Goal: Task Accomplishment & Management: Complete application form

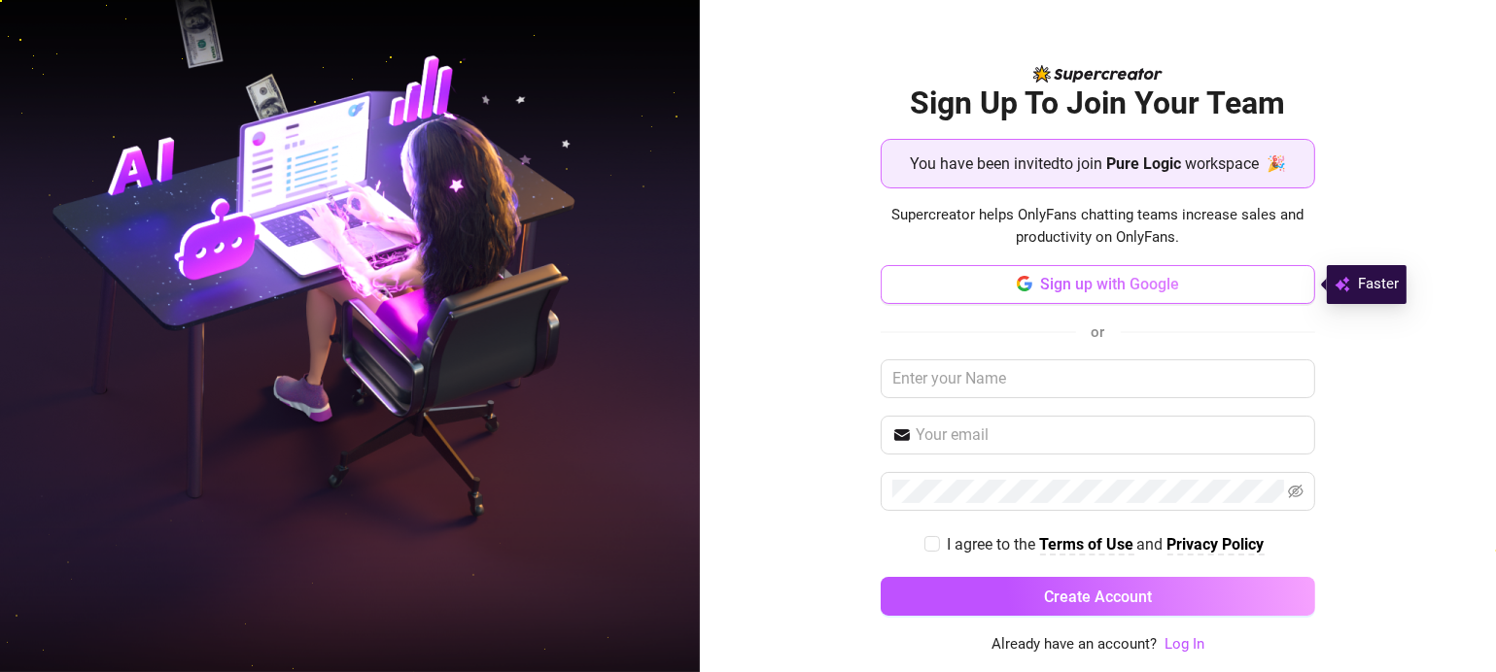
click at [1123, 295] on button "Sign up with Google" at bounding box center [1096, 284] width 433 height 39
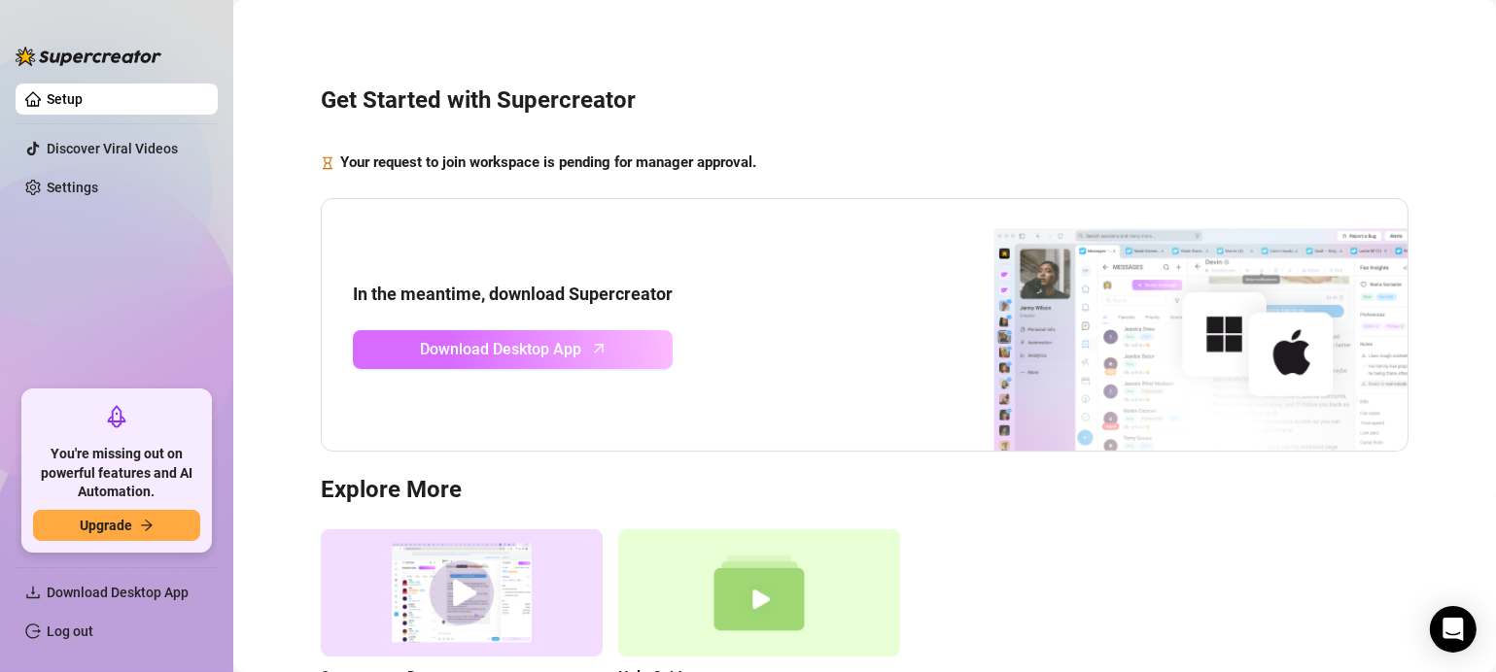
click at [536, 359] on span "Download Desktop App" at bounding box center [501, 349] width 161 height 24
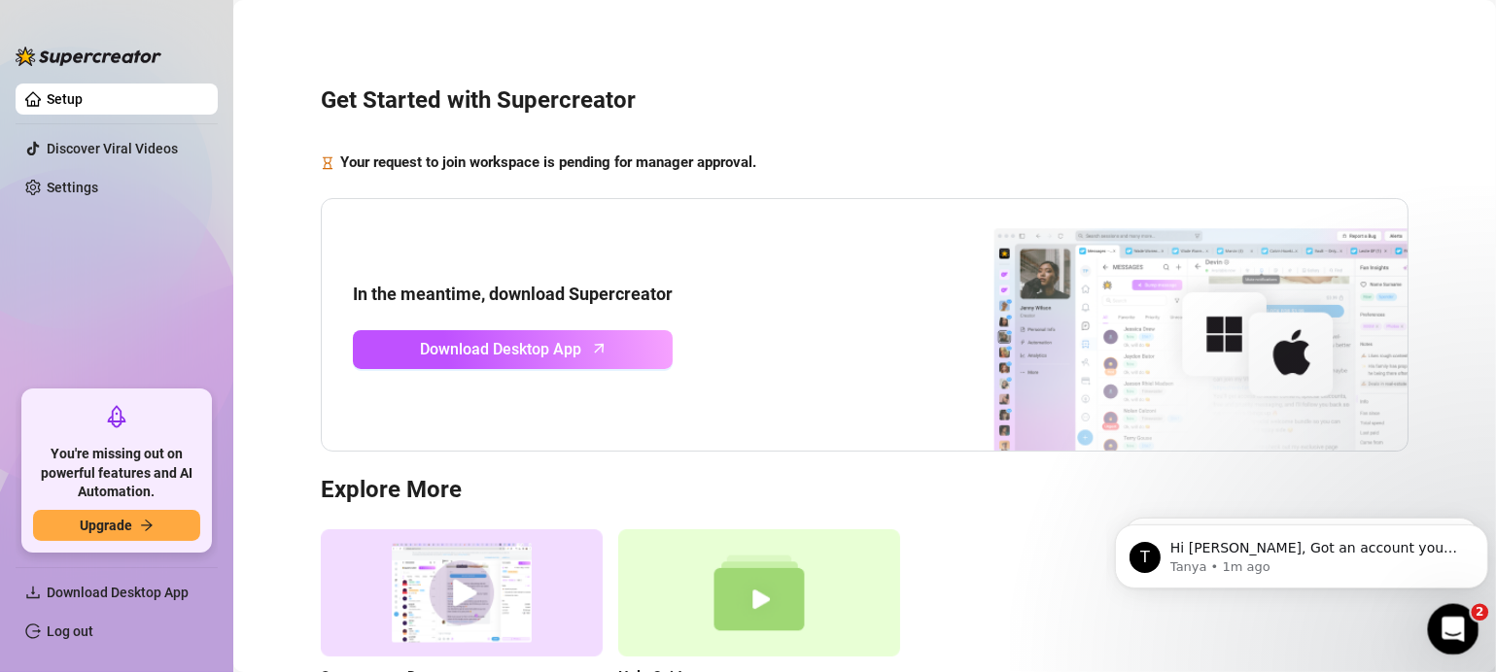
click at [1457, 623] on icon "Open Intercom Messenger" at bounding box center [1450, 627] width 32 height 32
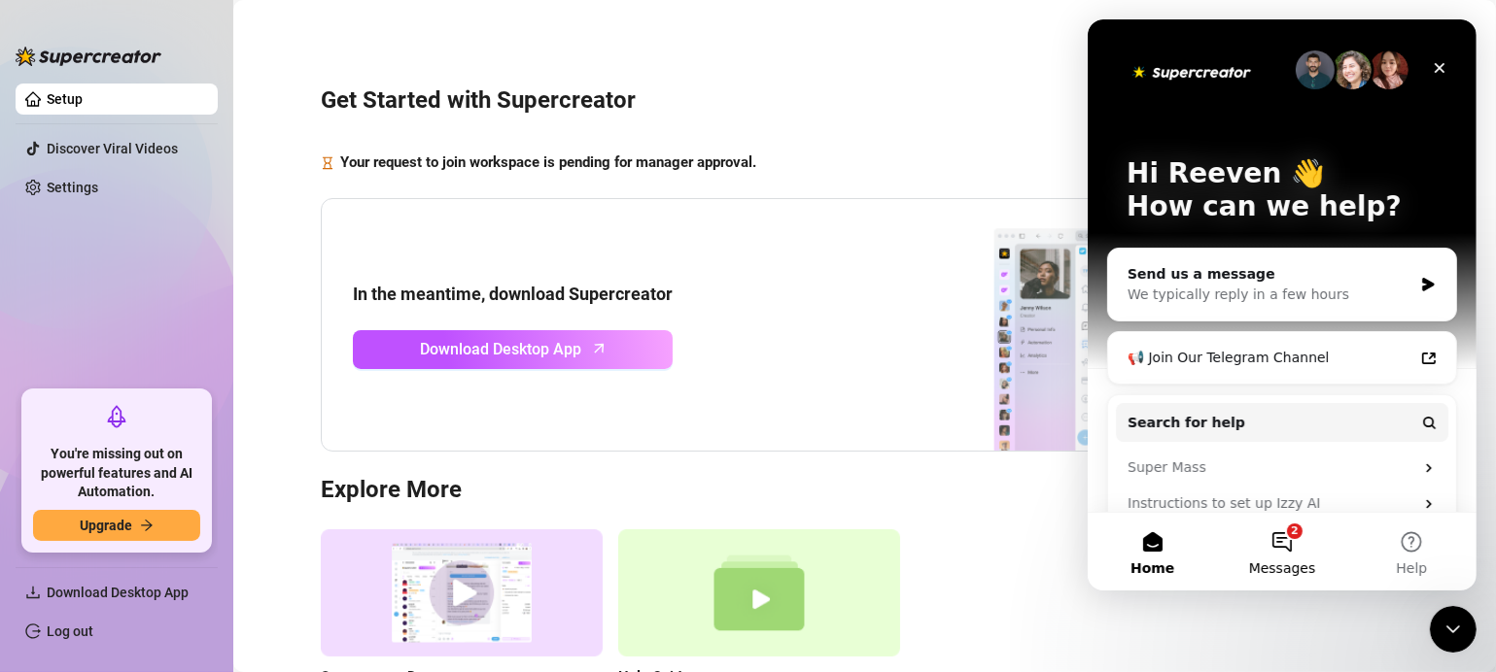
click at [1288, 545] on button "2 Messages" at bounding box center [1280, 552] width 129 height 78
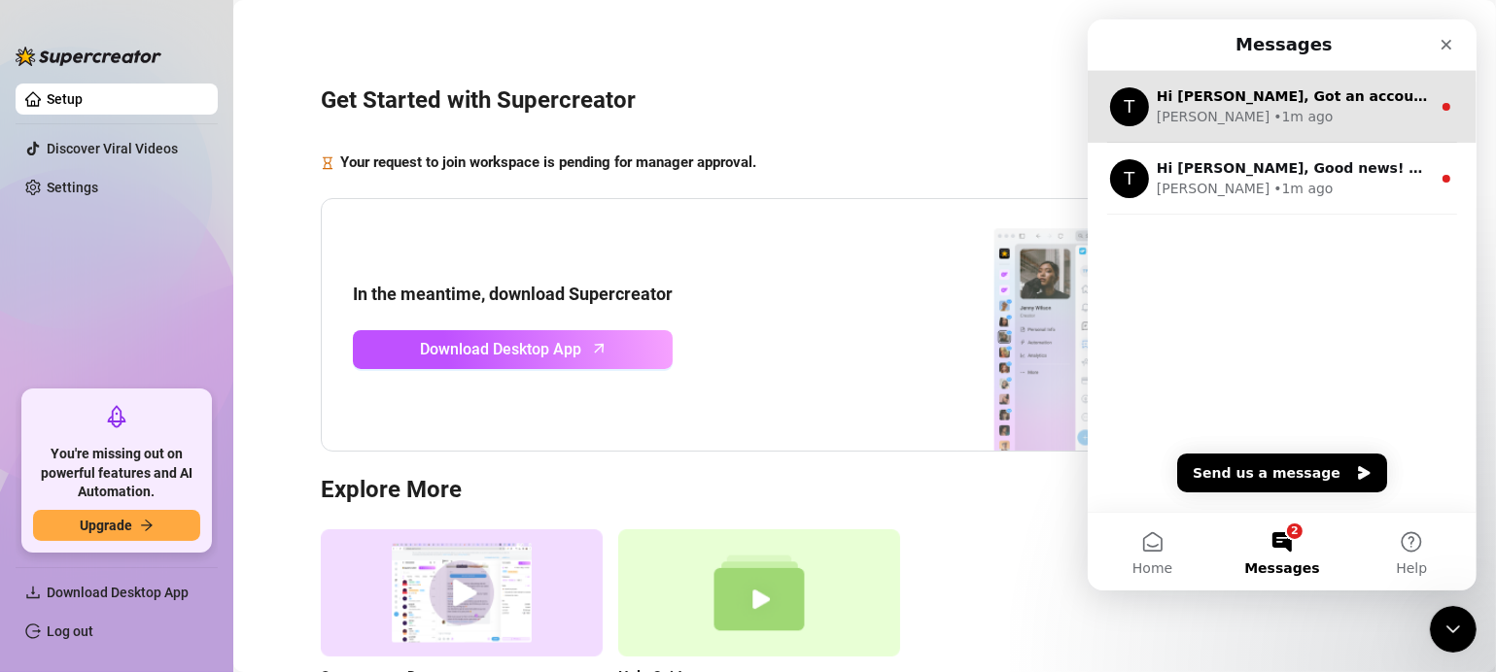
click at [1268, 114] on div "Tanya • 1m ago" at bounding box center [1292, 117] width 274 height 20
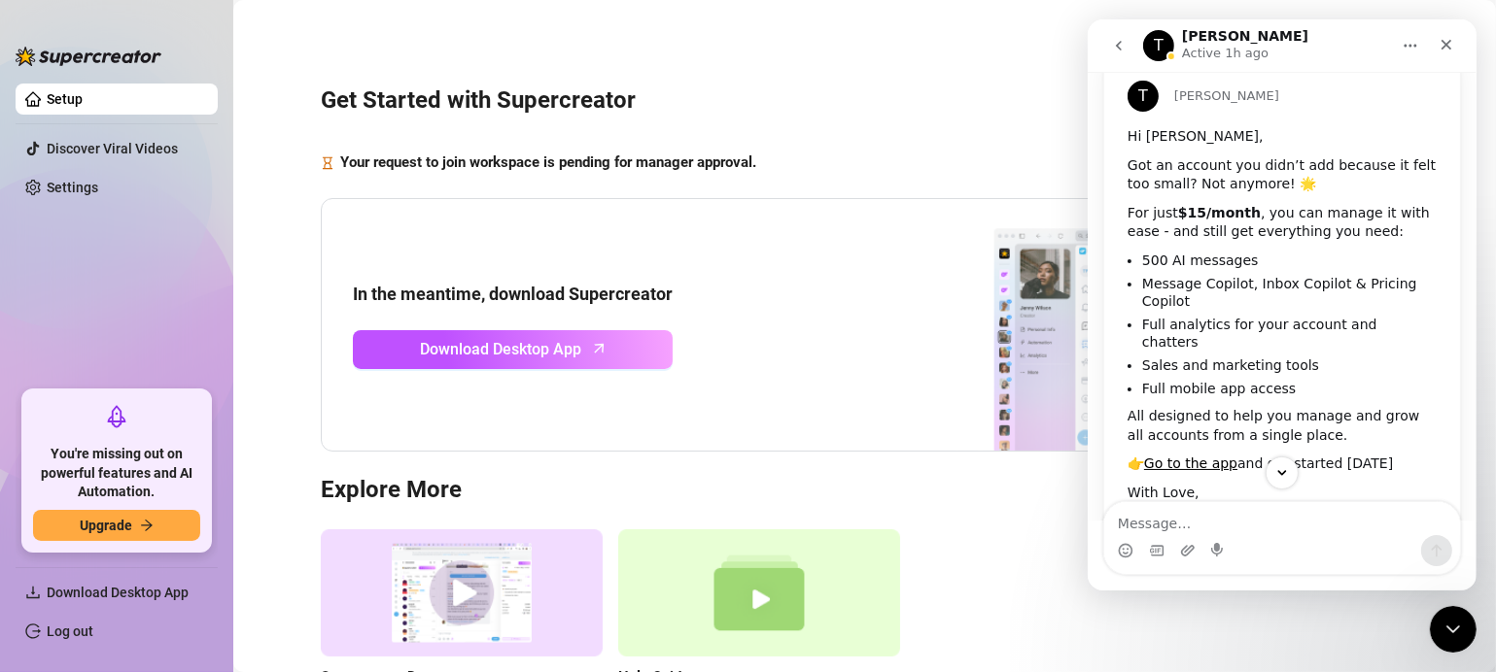
scroll to position [130, 0]
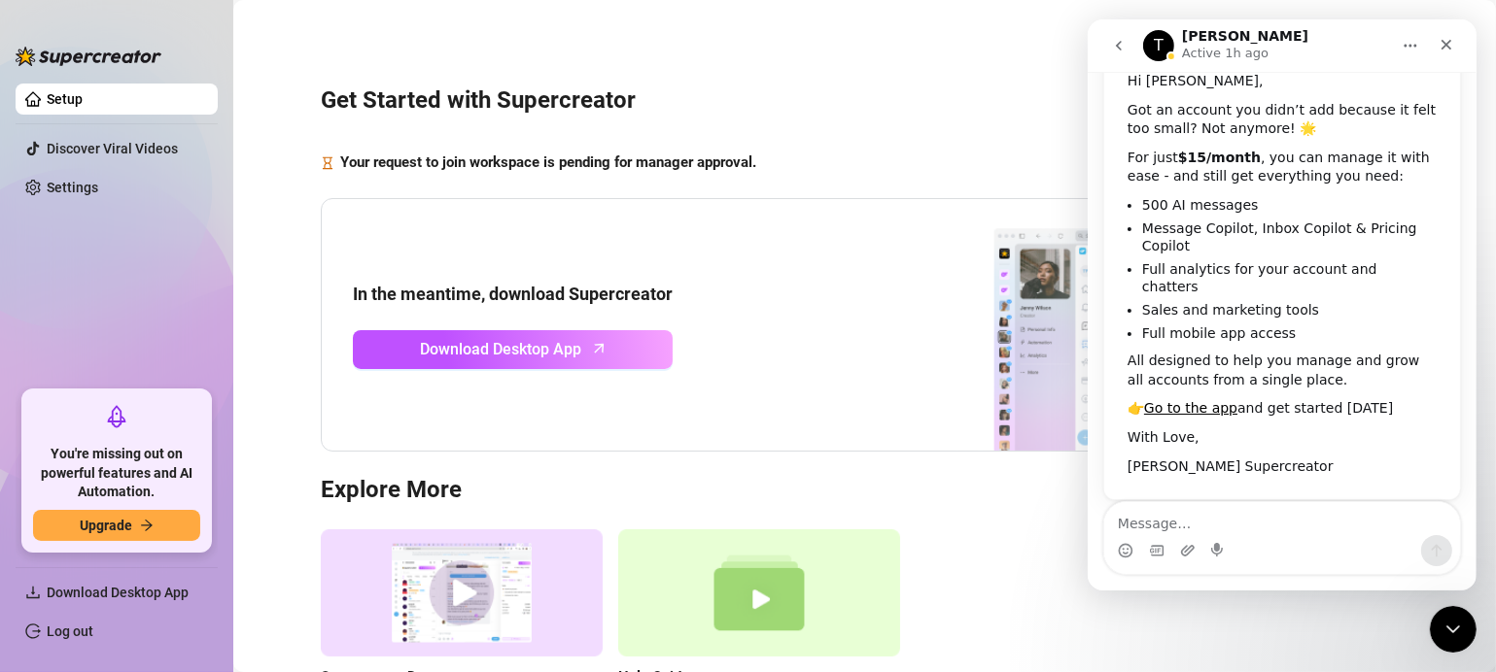
click at [1123, 47] on icon "go back" at bounding box center [1118, 46] width 16 height 16
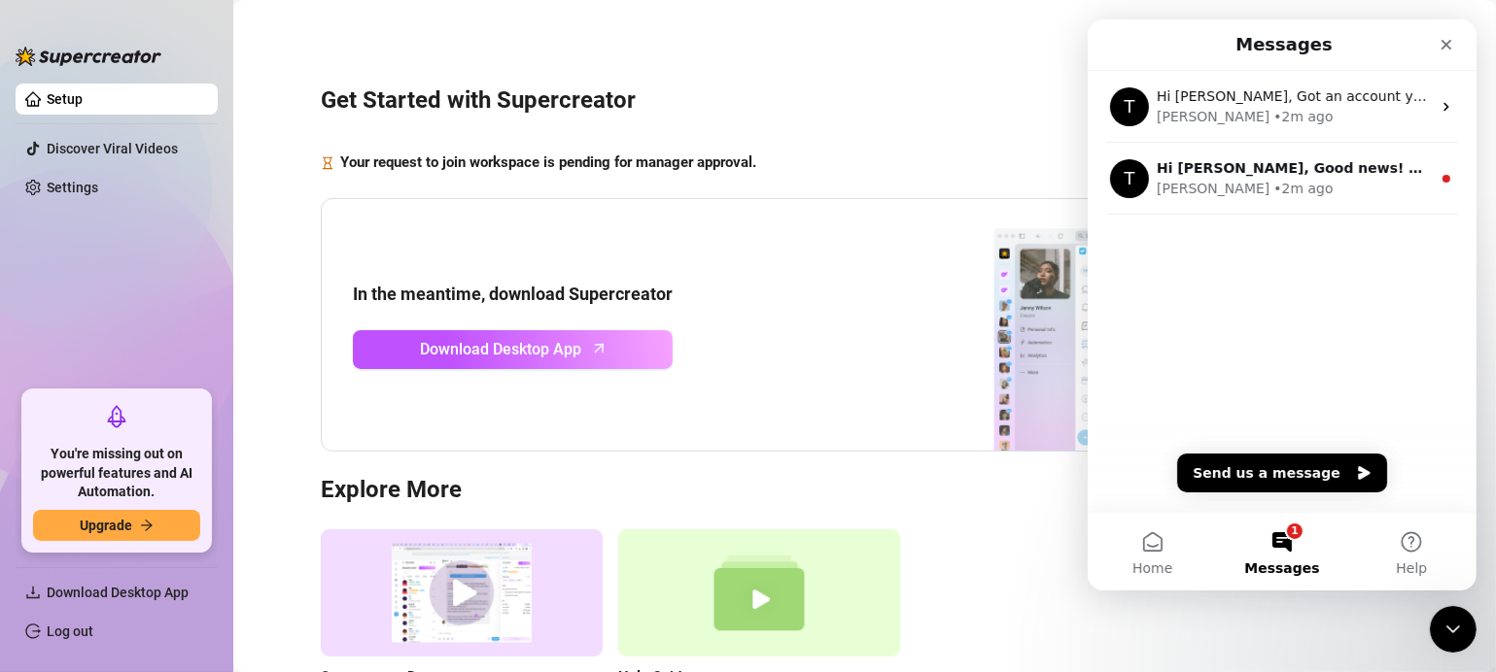
scroll to position [0, 0]
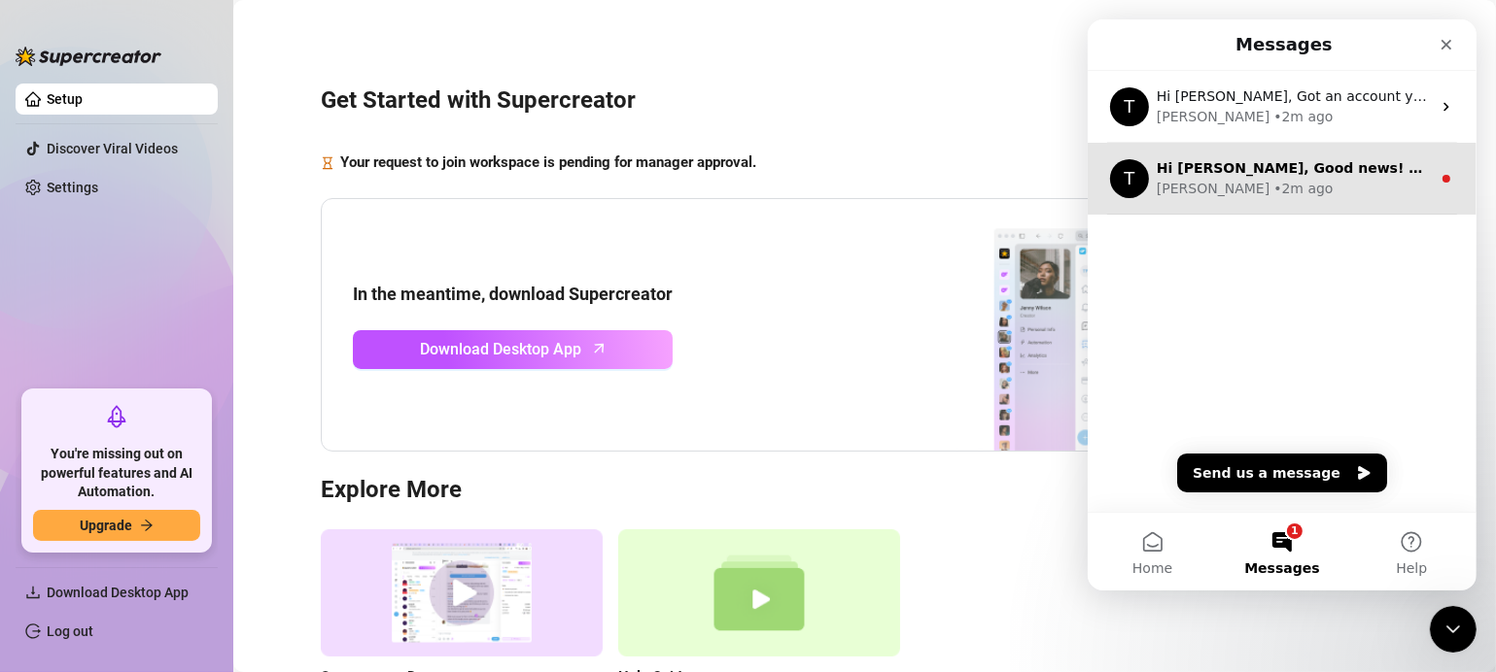
click at [1264, 194] on div "Tanya • 2m ago" at bounding box center [1292, 189] width 274 height 20
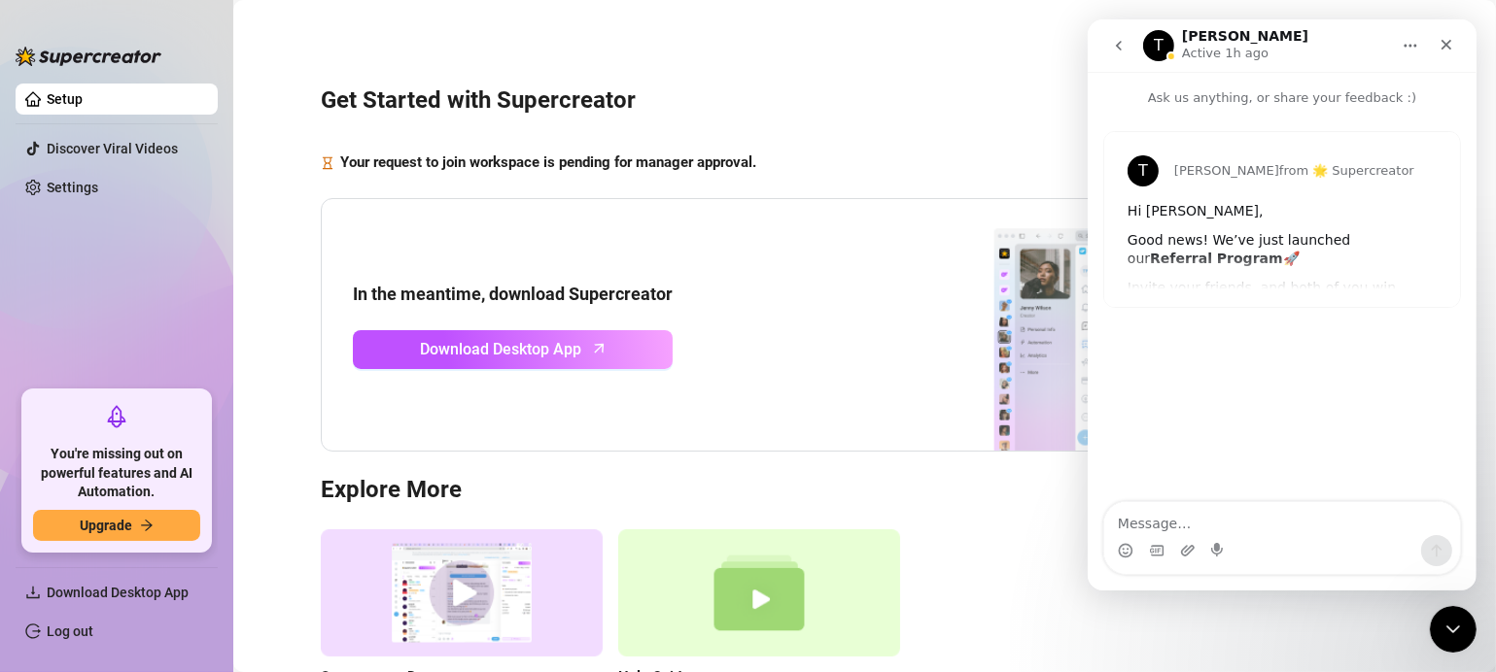
click at [1116, 36] on button "go back" at bounding box center [1117, 45] width 37 height 37
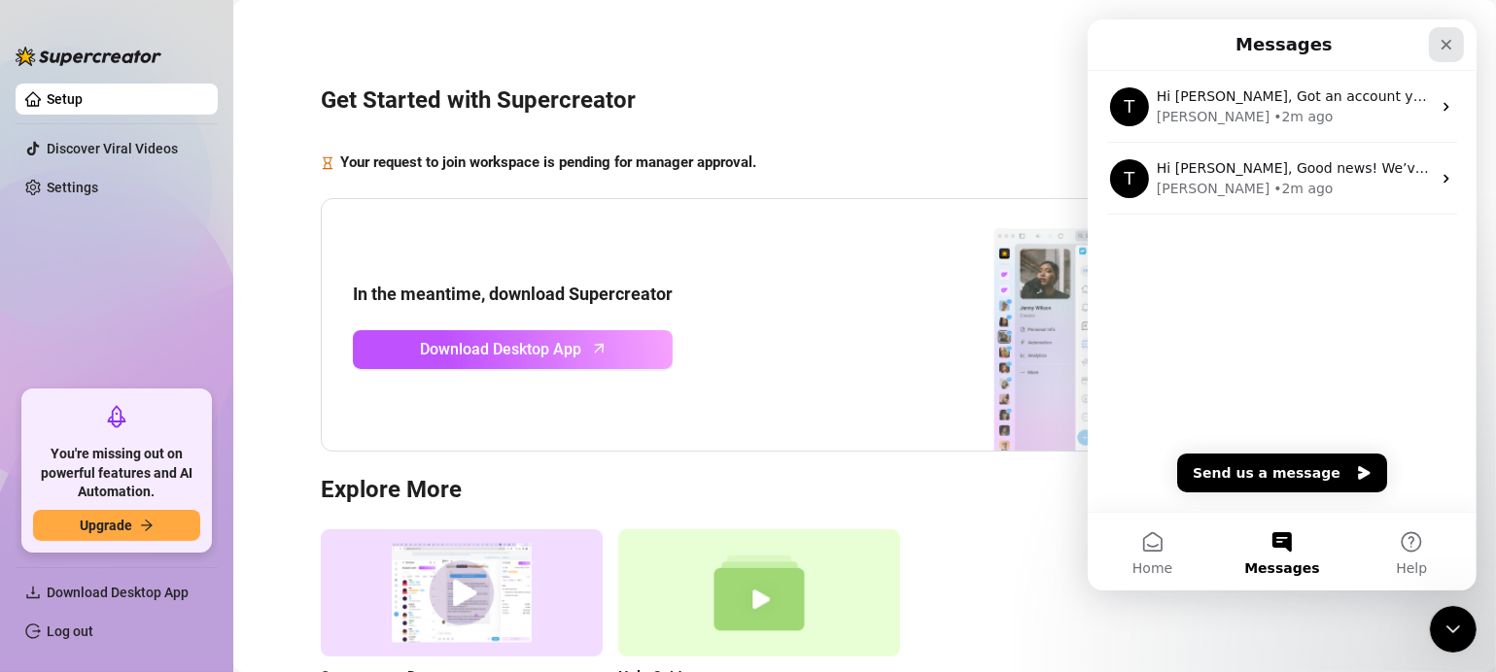
click at [1447, 42] on icon "Close" at bounding box center [1445, 45] width 11 height 11
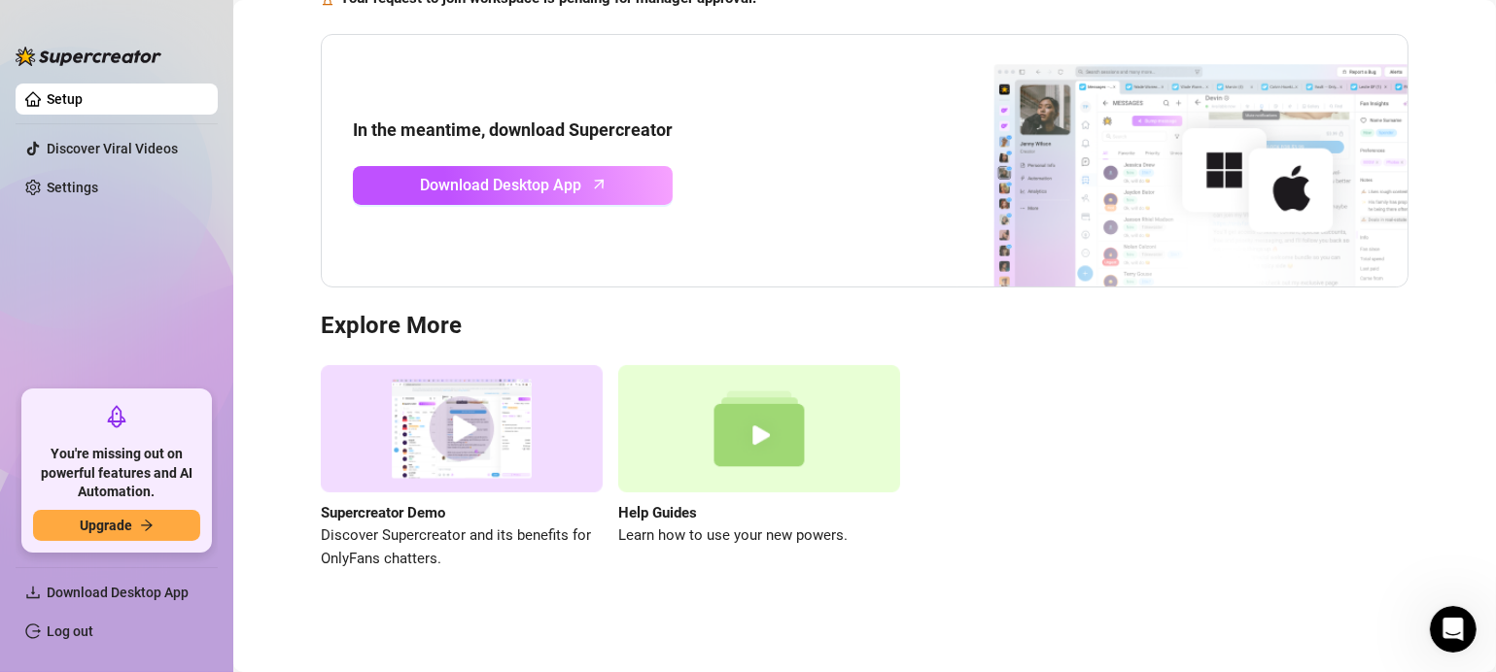
scroll to position [169, 0]
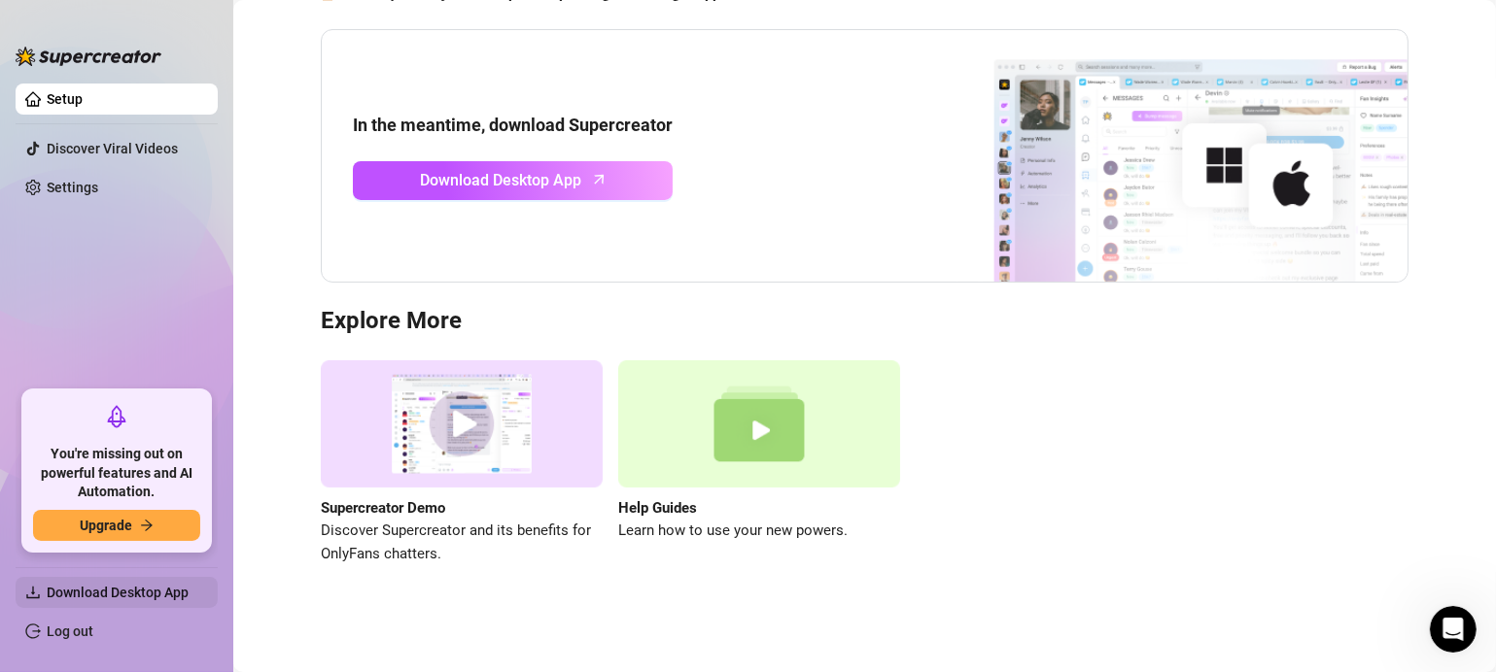
click at [130, 588] on span "Download Desktop App" at bounding box center [118, 593] width 142 height 16
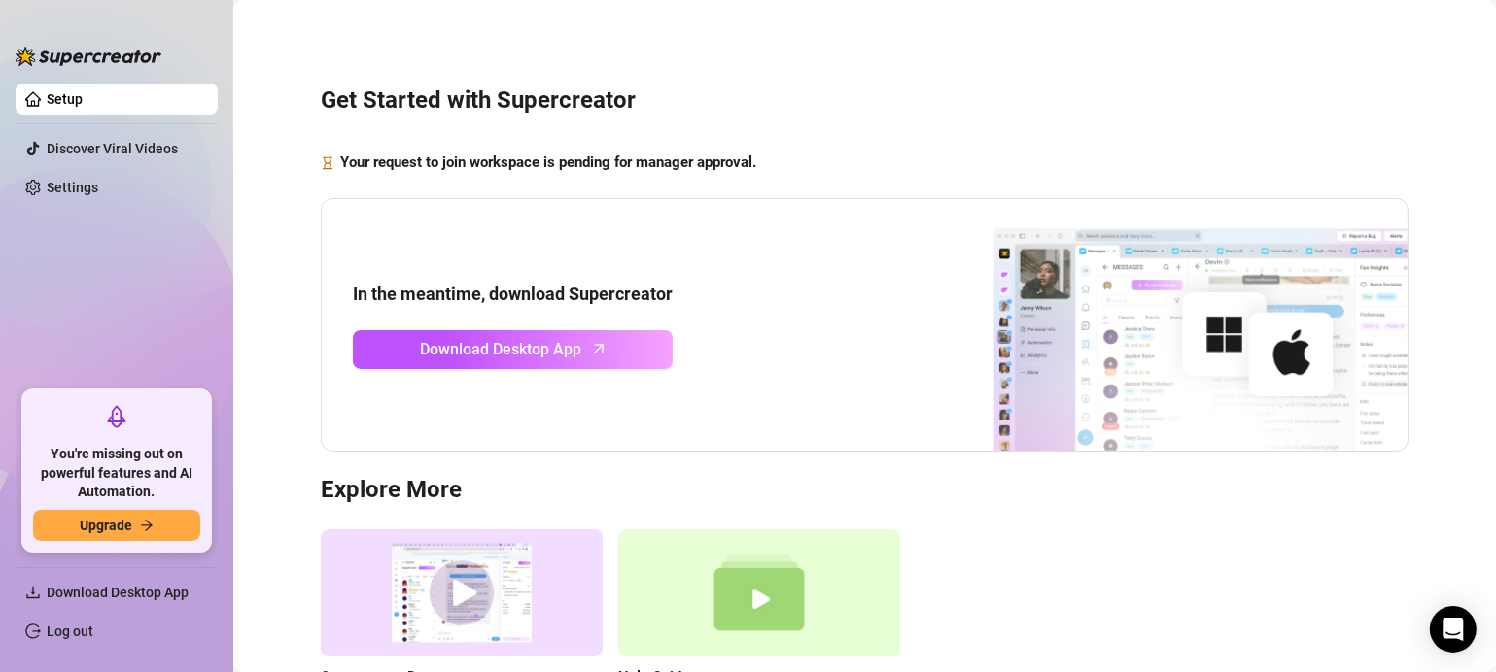
click at [70, 106] on link "Setup" at bounding box center [65, 99] width 36 height 16
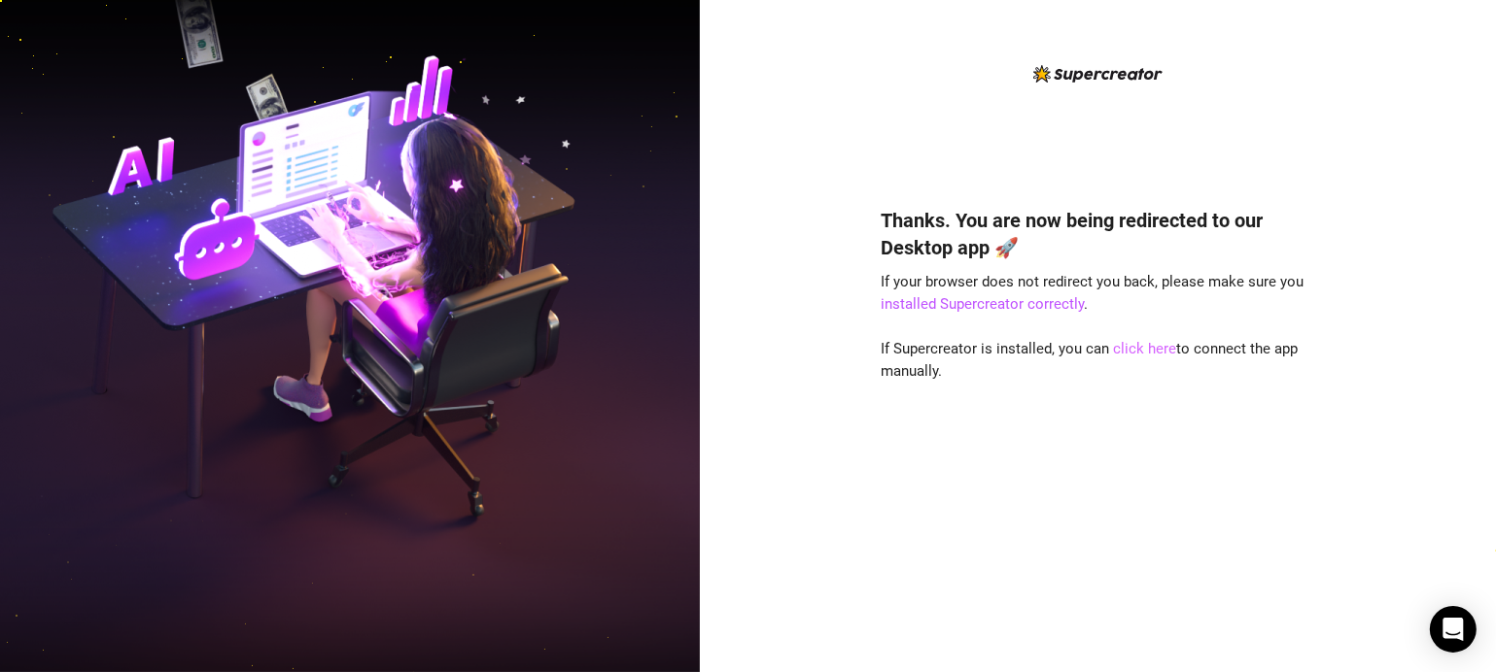
click at [1135, 350] on link "click here" at bounding box center [1145, 348] width 63 height 17
click at [992, 305] on link "installed Supercreator correctly" at bounding box center [982, 303] width 203 height 17
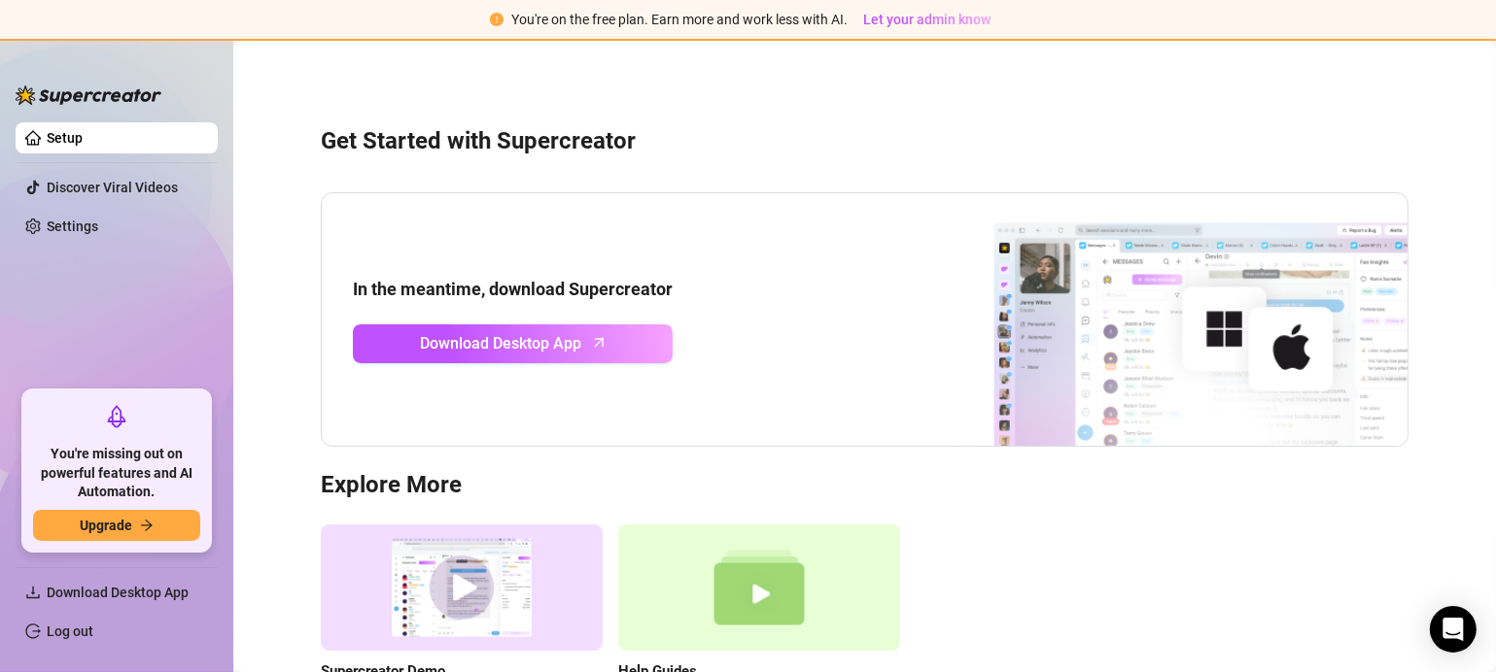
click at [83, 138] on link "Setup" at bounding box center [65, 138] width 36 height 16
